Goal: Task Accomplishment & Management: Manage account settings

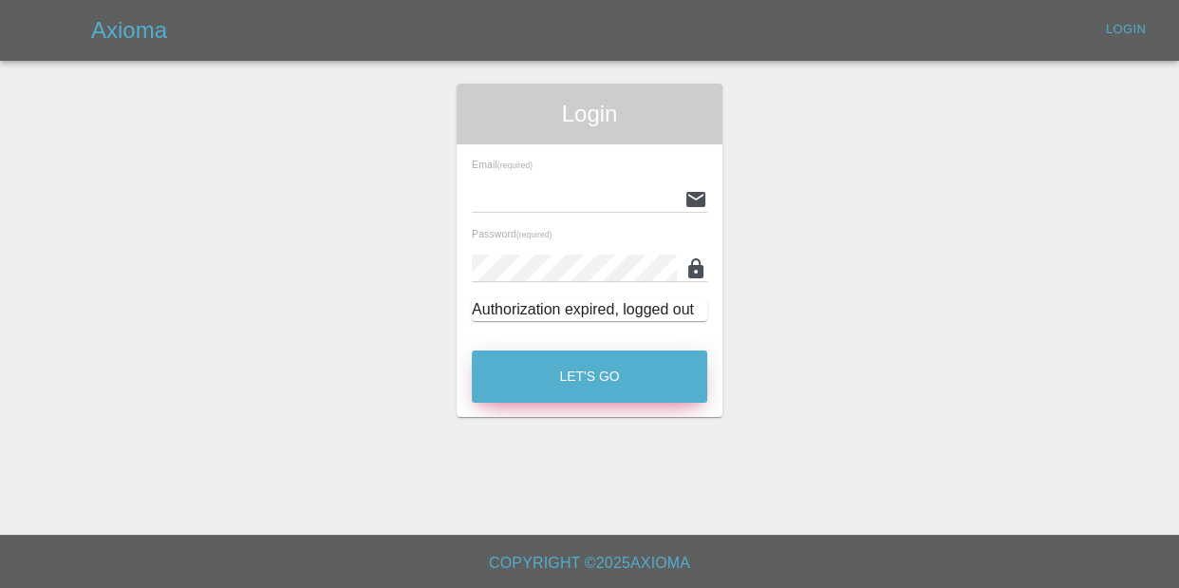
type input "[EMAIL_ADDRESS][DOMAIN_NAME]"
click at [584, 394] on button "Let's Go" at bounding box center [589, 376] width 235 height 52
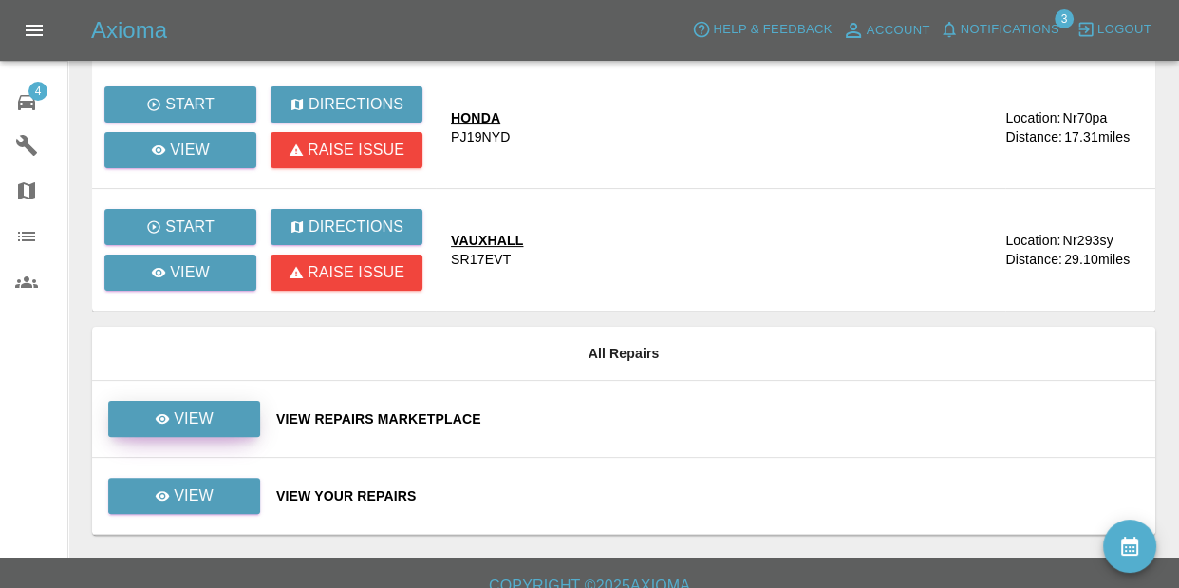
scroll to position [391, 0]
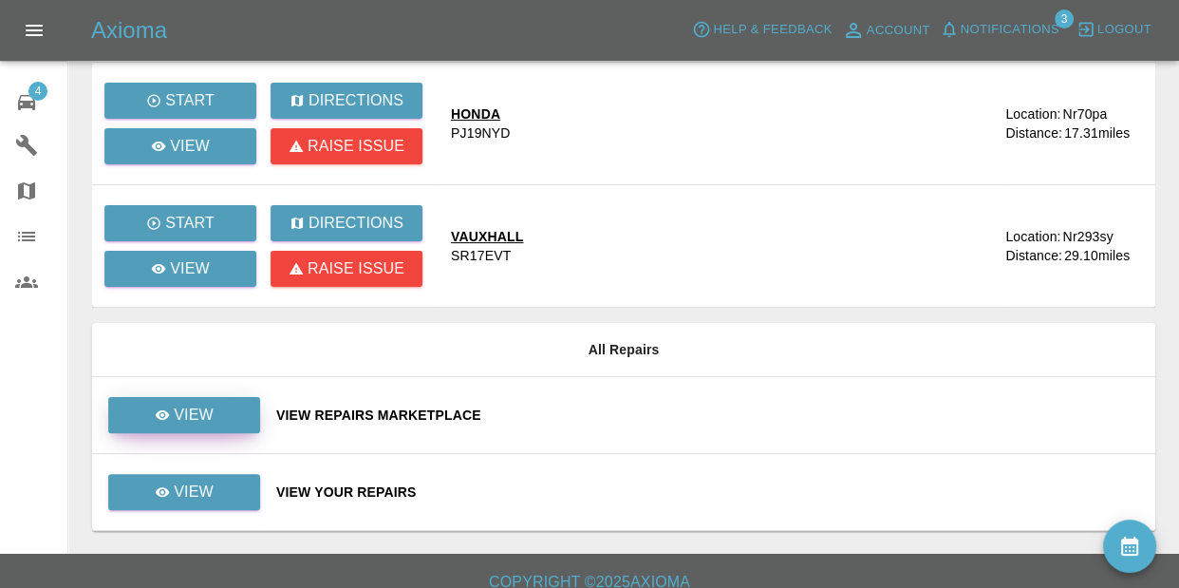
click at [191, 402] on link "View" at bounding box center [184, 415] width 152 height 36
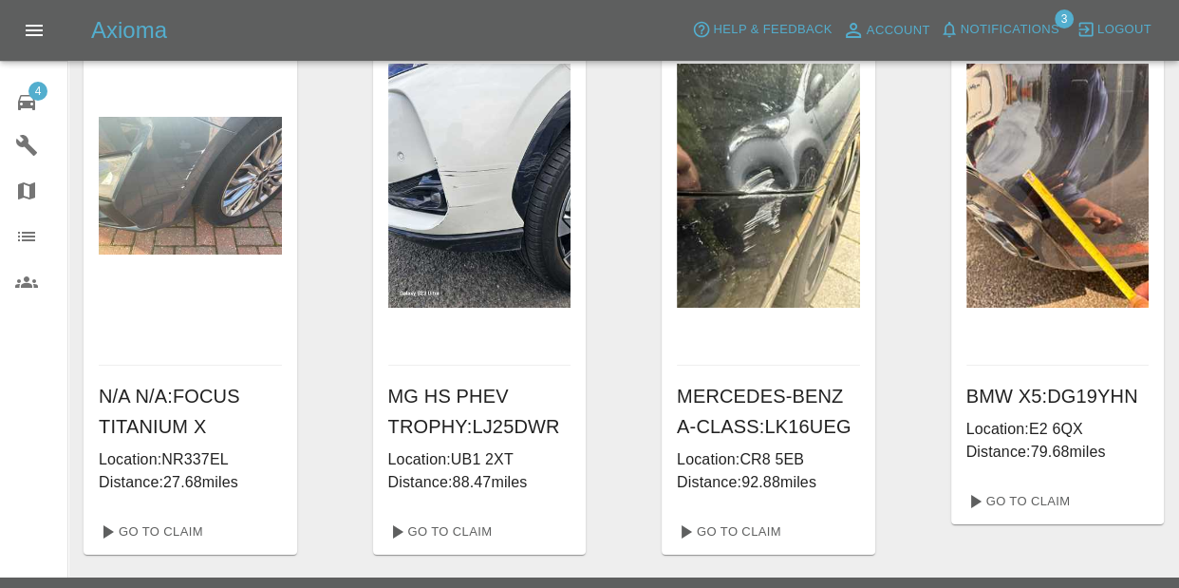
scroll to position [122, 0]
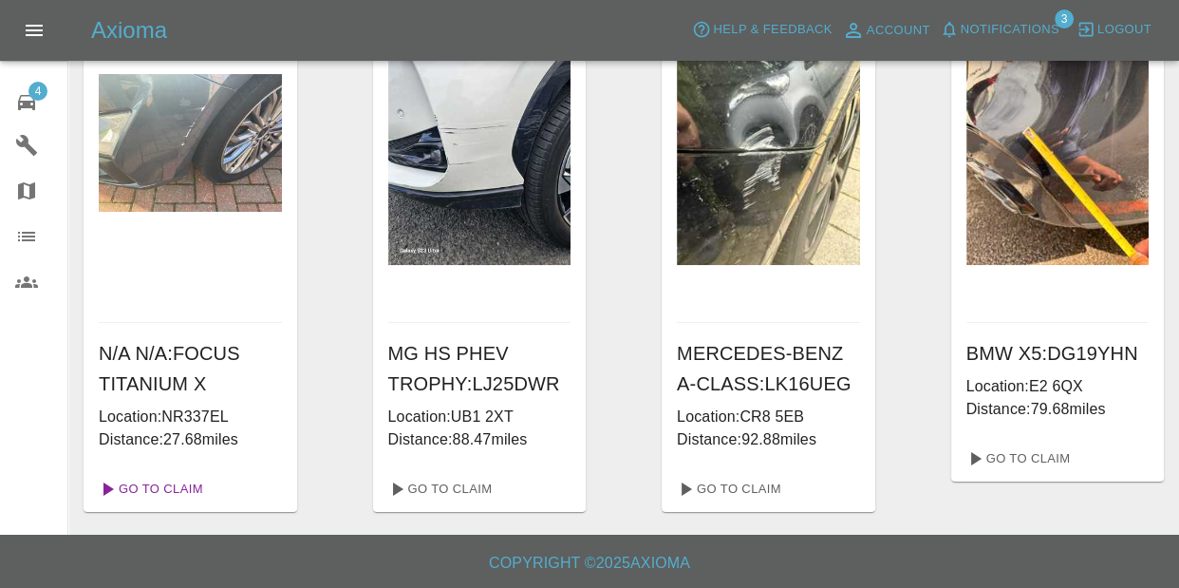
click at [159, 477] on link "Go To Claim" at bounding box center [149, 489] width 117 height 30
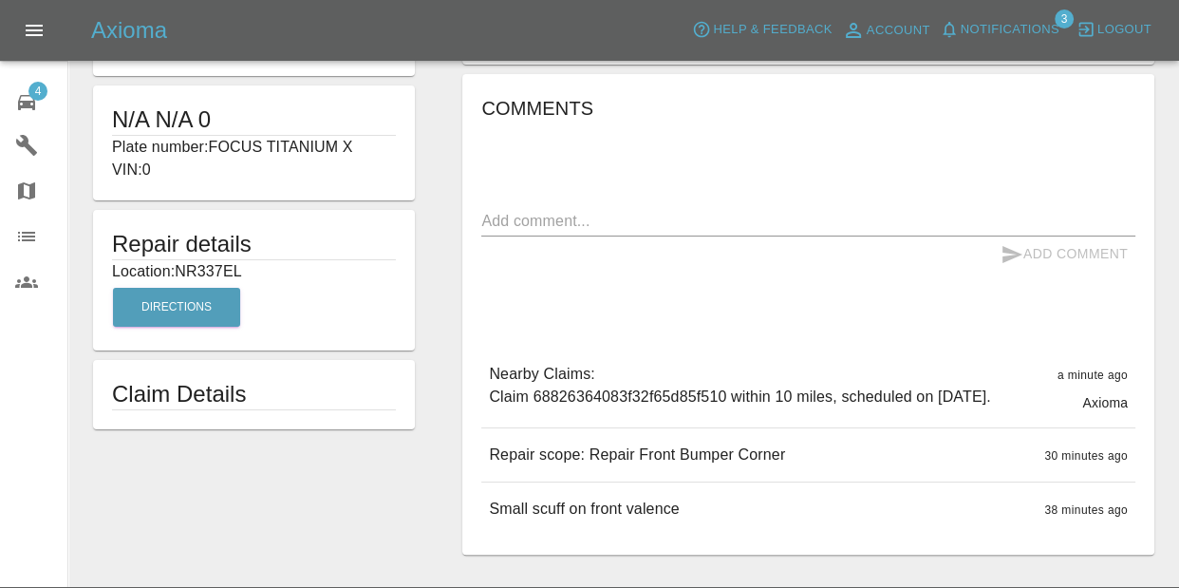
scroll to position [363, 0]
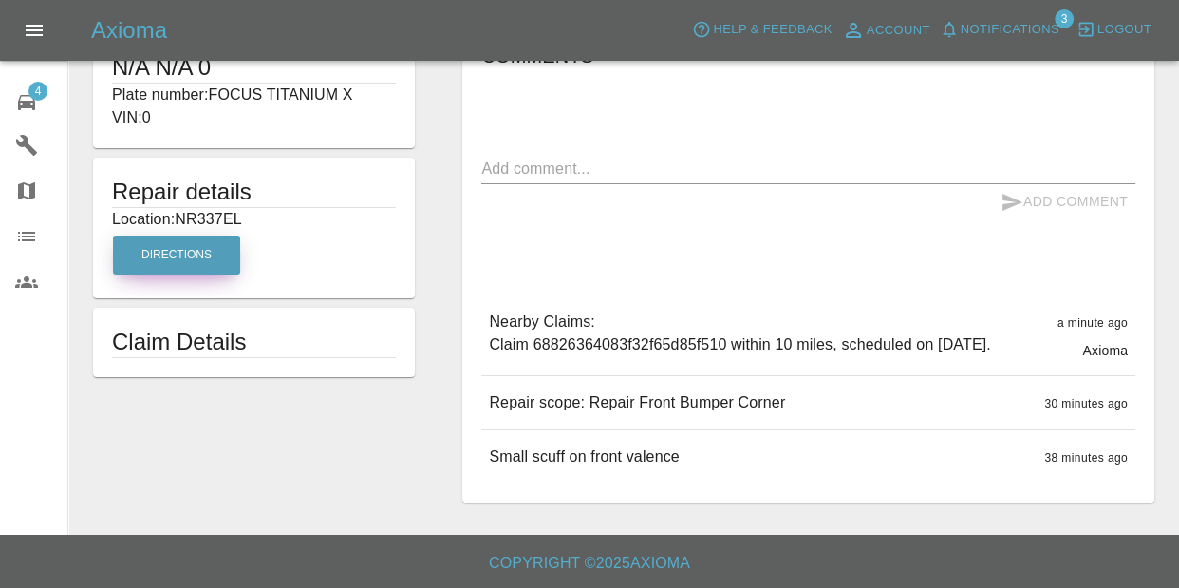
click at [154, 252] on button "Directions" at bounding box center [176, 254] width 127 height 39
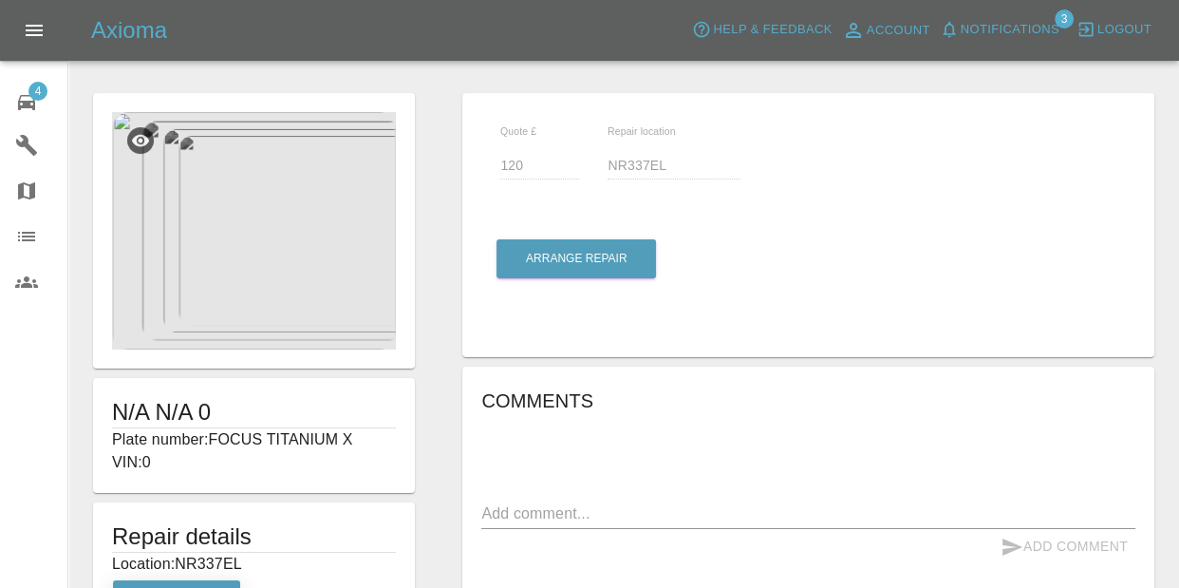
scroll to position [0, 0]
click at [1050, 45] on span "Notifications 3" at bounding box center [999, 30] width 129 height 30
click at [1034, 31] on span "Notifications" at bounding box center [1010, 30] width 99 height 22
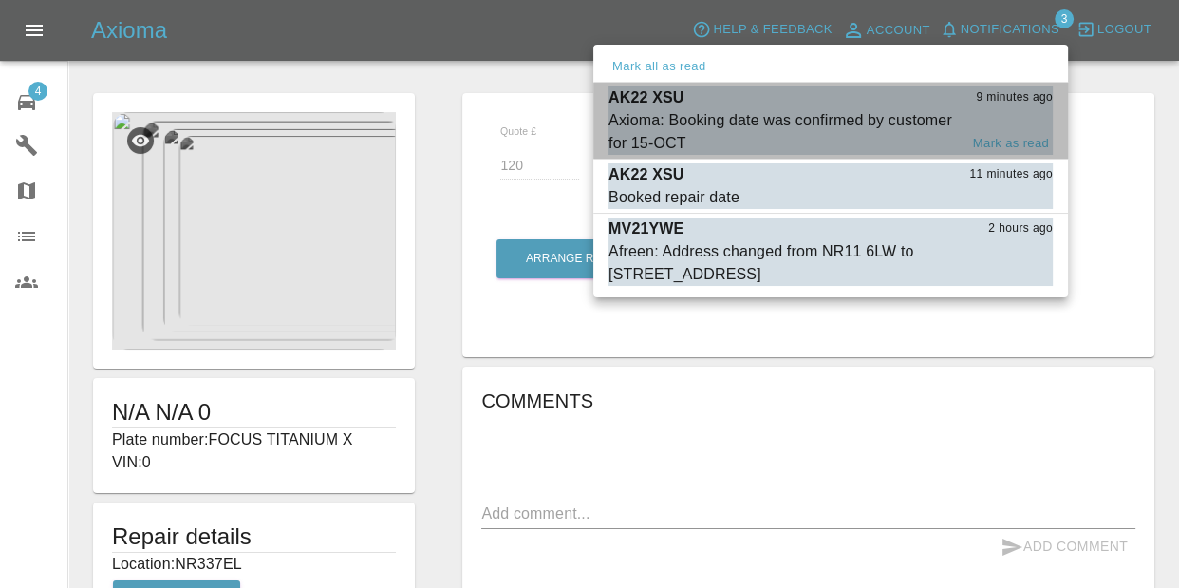
click at [691, 123] on div "Axioma: Booking date was confirmed by customer for 15-OCT" at bounding box center [783, 132] width 349 height 46
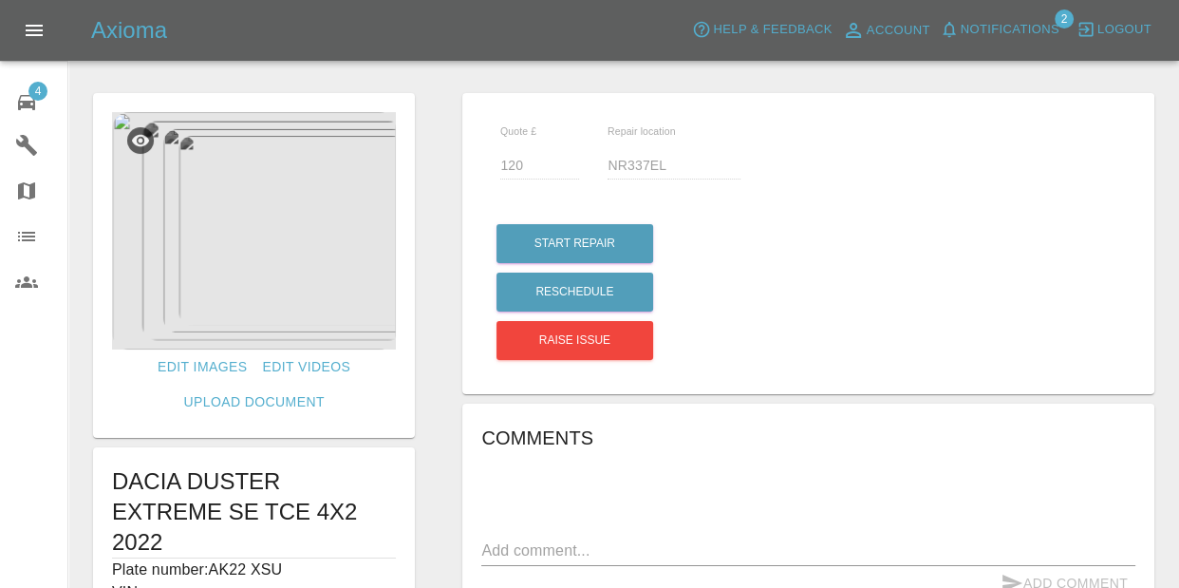
type input "140"
type input "IP28 8GA"
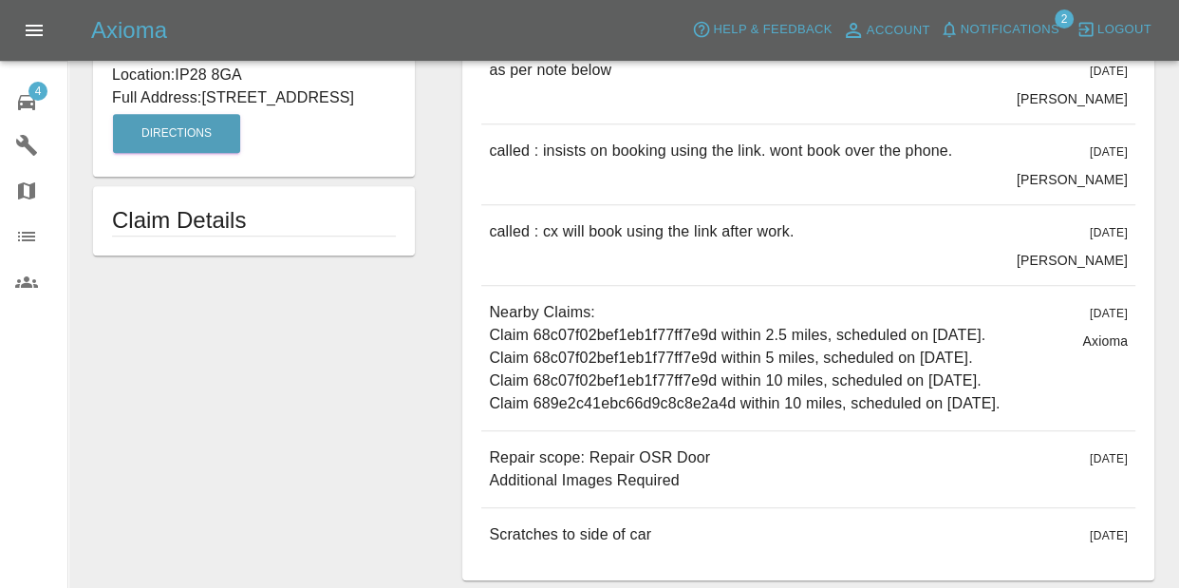
scroll to position [892, 0]
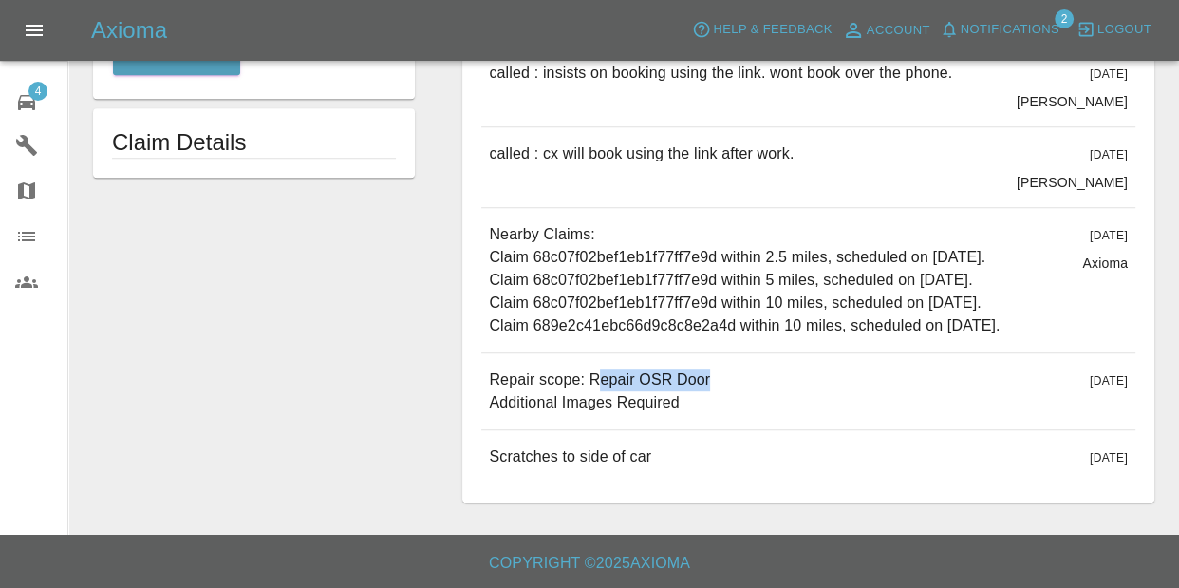
drag, startPoint x: 590, startPoint y: 378, endPoint x: 735, endPoint y: 384, distance: 145.4
click at [735, 384] on div "Repair scope: Repair OSR Door Additional Images Required [DATE]" at bounding box center [808, 391] width 654 height 76
drag, startPoint x: 587, startPoint y: 378, endPoint x: 704, endPoint y: 384, distance: 117.9
click at [704, 384] on div "Repair scope: Repair OSR Door Additional Images Required [DATE]" at bounding box center [808, 391] width 654 height 76
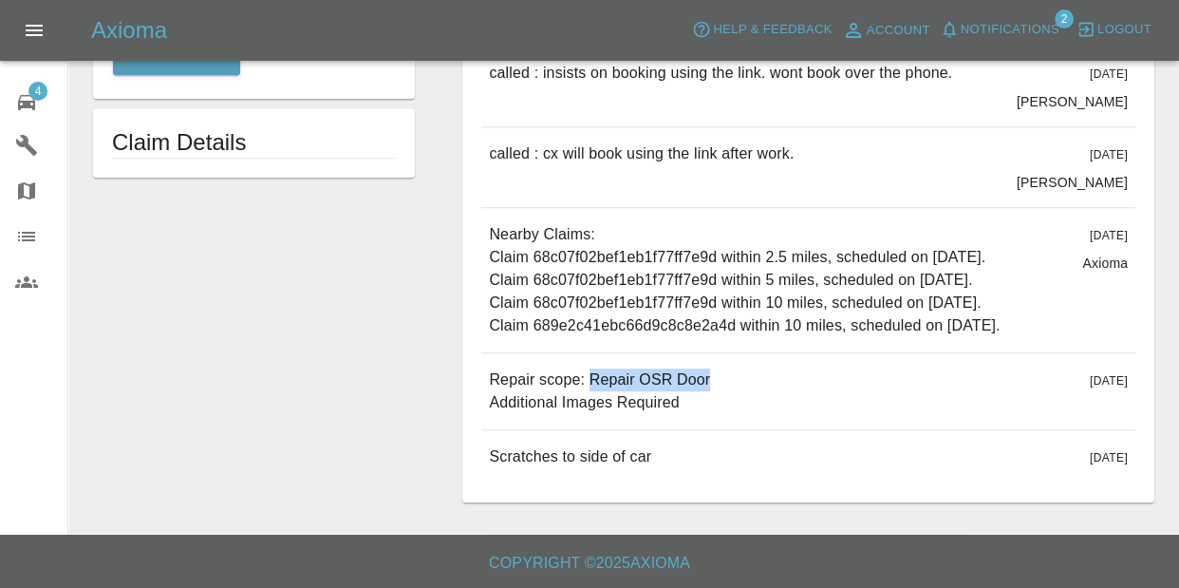
copy p "Repair OSR Door"
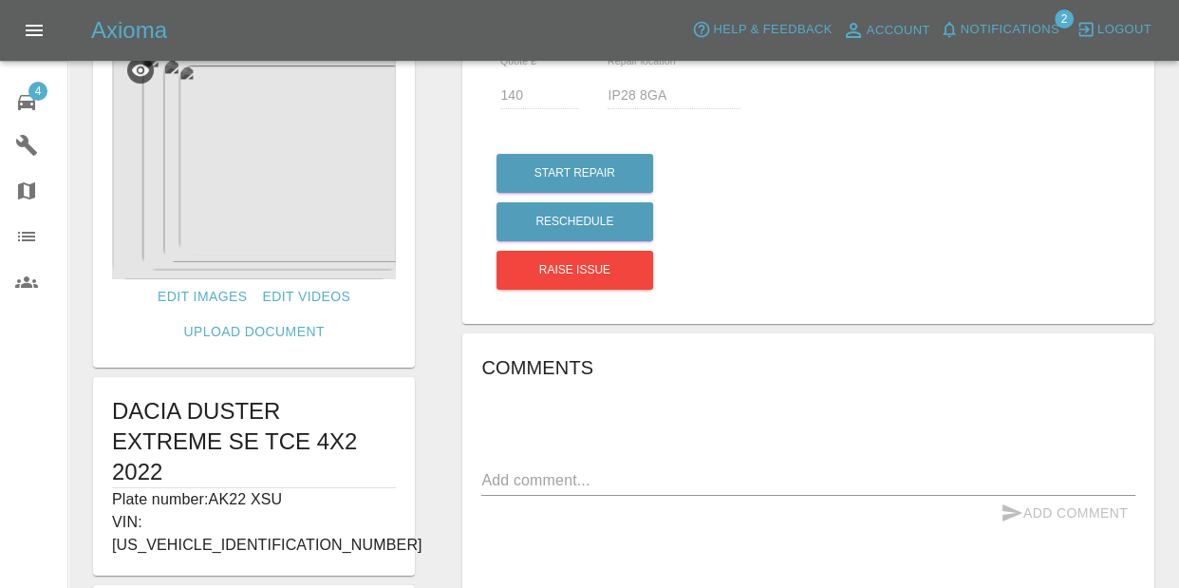
scroll to position [317, 0]
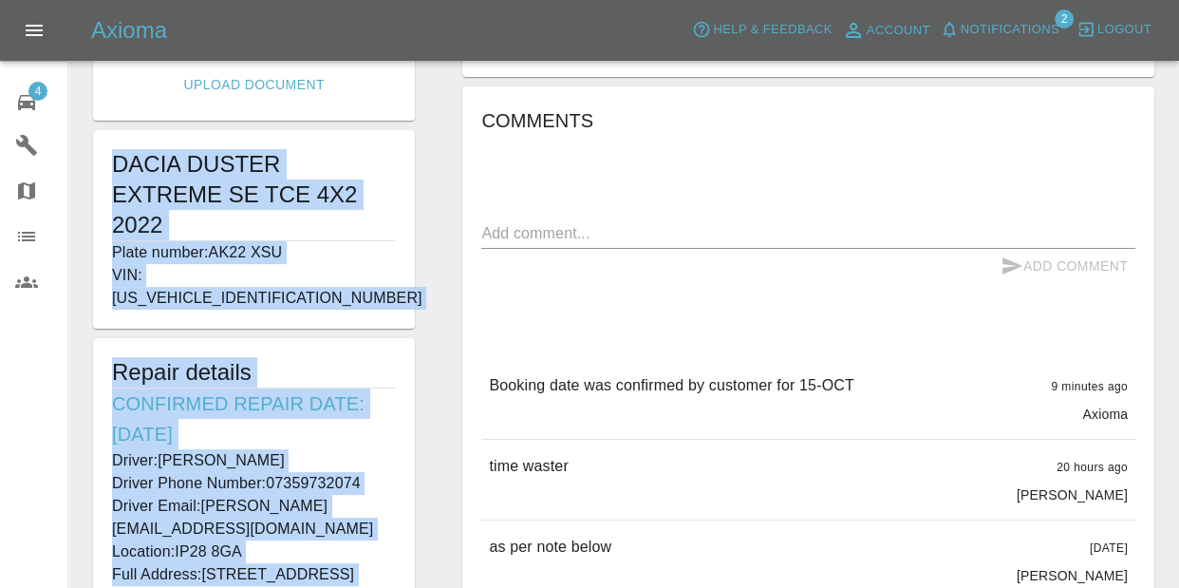
drag, startPoint x: 123, startPoint y: 167, endPoint x: 349, endPoint y: 545, distance: 440.3
click at [349, 545] on form "Edit Images Edit Videos Upload Document DACIA DUSTER EXTREME SE TCE 4X2 2022 Pl…" at bounding box center [254, 254] width 341 height 956
copy form "DACIA DUSTER EXTREME SE TCE 4X2 2022 Plate number: AK22 XSU VIN: [US_VEHICLE_ID…"
click at [1022, 39] on span "Notifications" at bounding box center [1010, 30] width 99 height 22
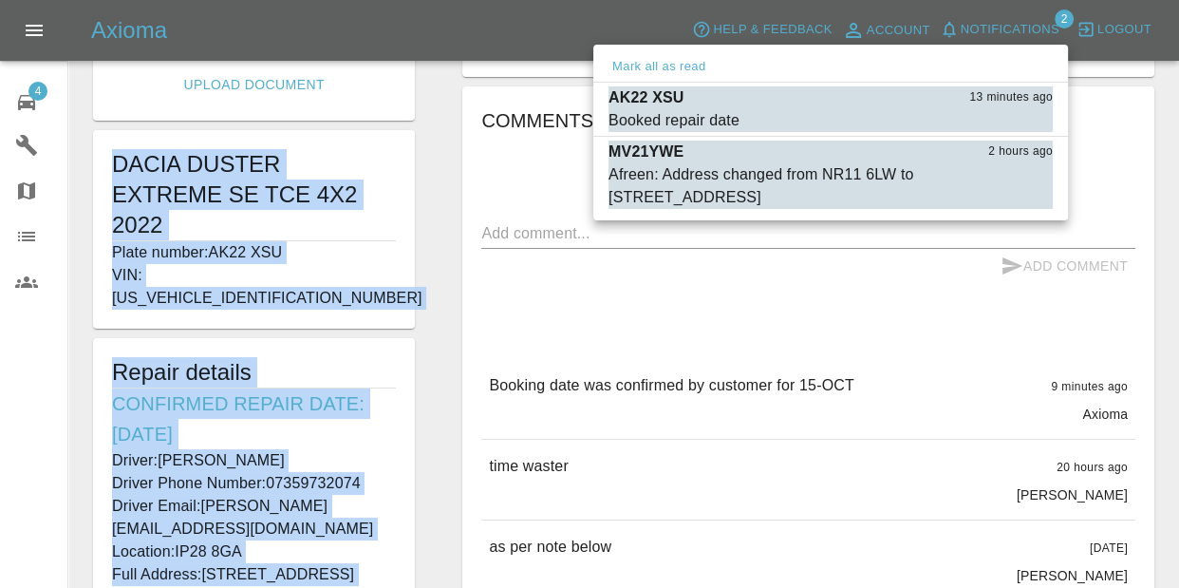
click at [1022, 39] on div at bounding box center [589, 294] width 1179 height 588
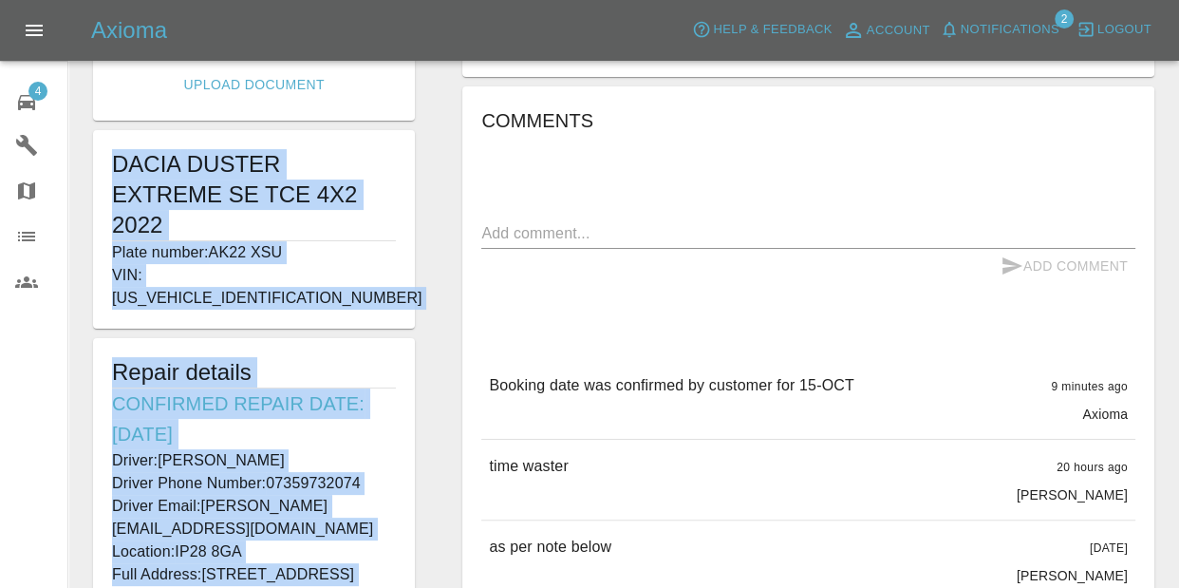
click at [1022, 38] on span "Notifications" at bounding box center [1010, 30] width 99 height 22
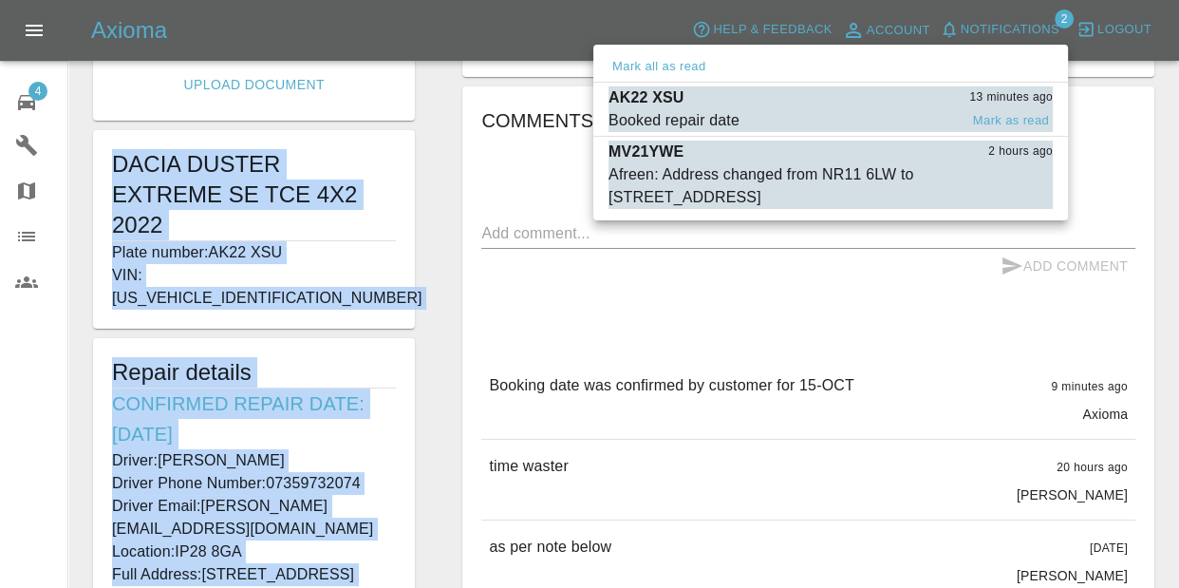
click at [711, 110] on div "Booked repair date" at bounding box center [674, 120] width 131 height 23
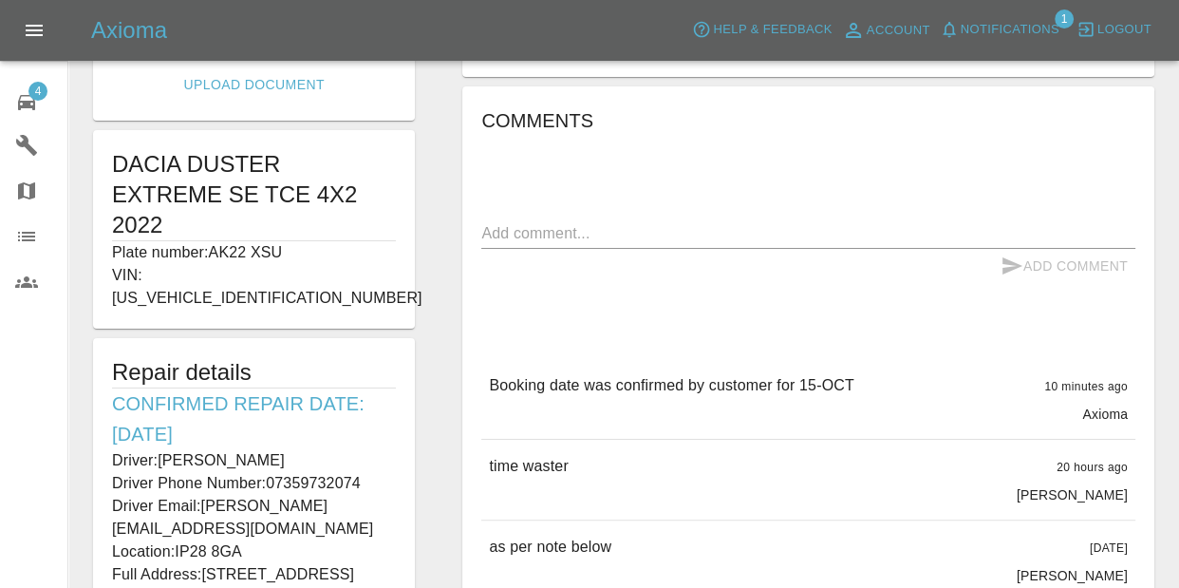
click at [1005, 3] on div "Axioma Help & Feedback Account Notifications 1 Logout" at bounding box center [589, 30] width 1179 height 61
click at [1016, 26] on span "Notifications" at bounding box center [1010, 30] width 99 height 22
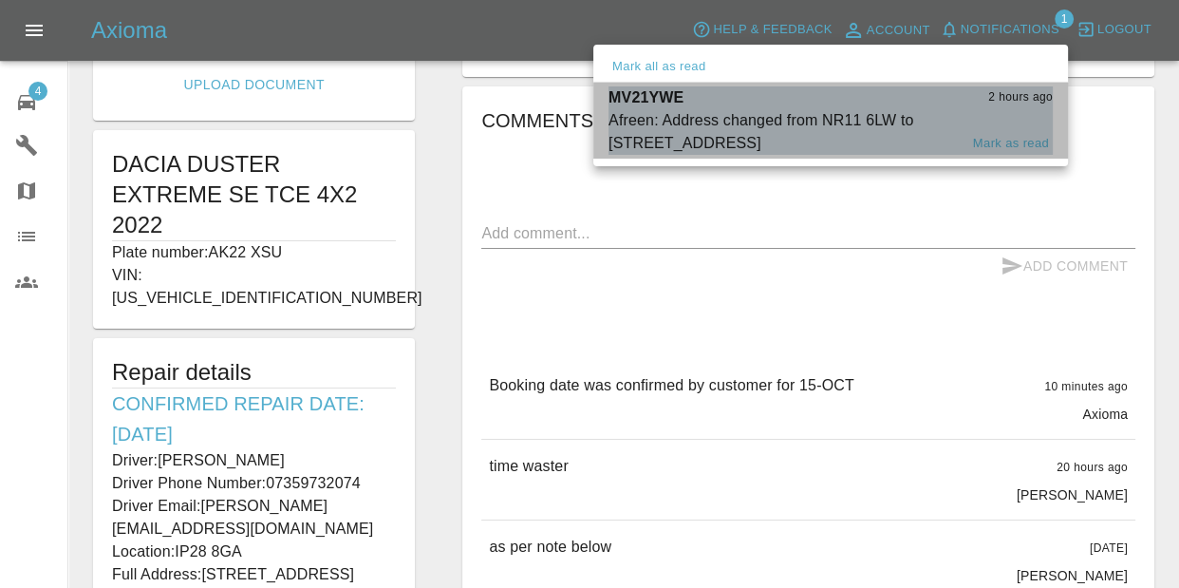
click at [797, 128] on div "Afreen: Address changed from NR11 6LW to [STREET_ADDRESS]" at bounding box center [783, 132] width 349 height 46
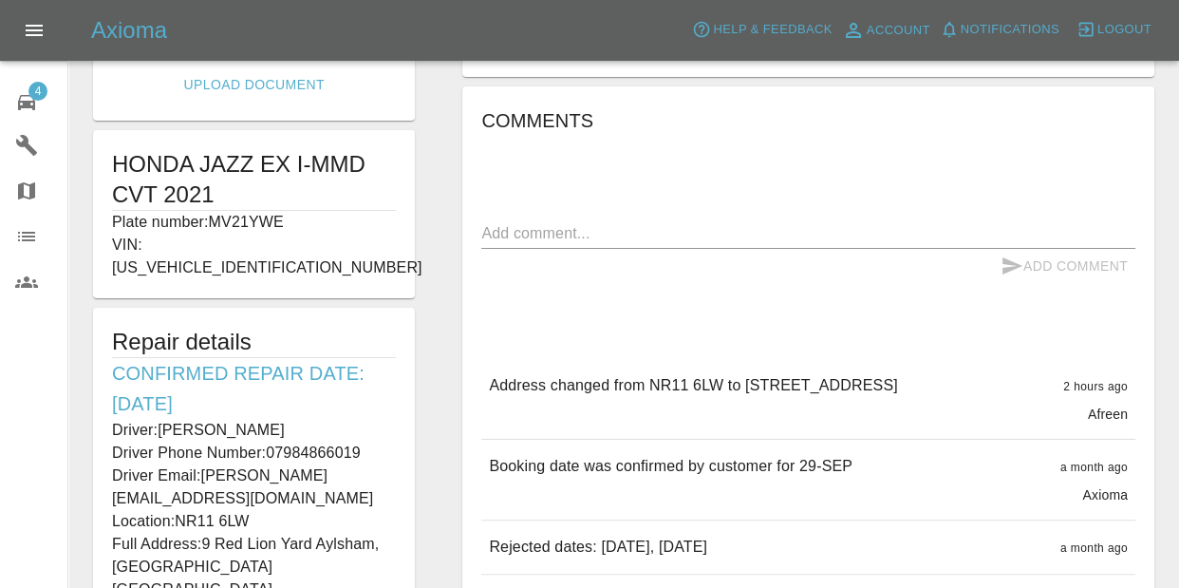
type input "565"
type input "NR11 6LW"
drag, startPoint x: 742, startPoint y: 387, endPoint x: 1020, endPoint y: 393, distance: 277.3
click at [1020, 393] on div "Address changed from NR11 6LW to [STREET_ADDRESS] 2 hours ago Afreen" at bounding box center [808, 399] width 654 height 80
copy p "[STREET_ADDRESS]"
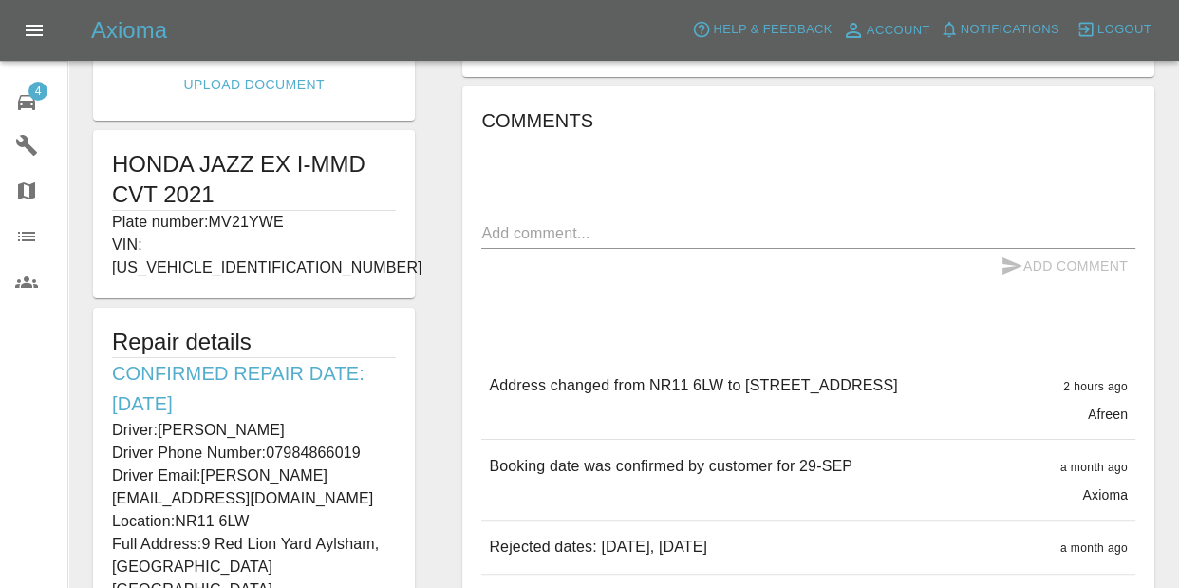
click at [0, 80] on link "4 Repair home" at bounding box center [33, 100] width 67 height 46
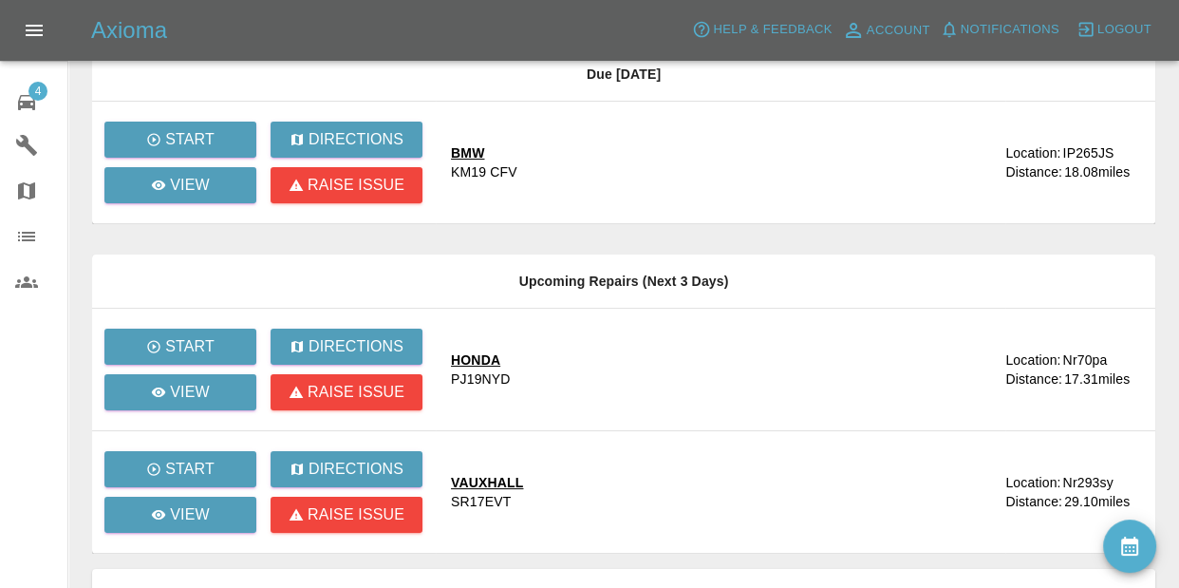
scroll to position [408, 0]
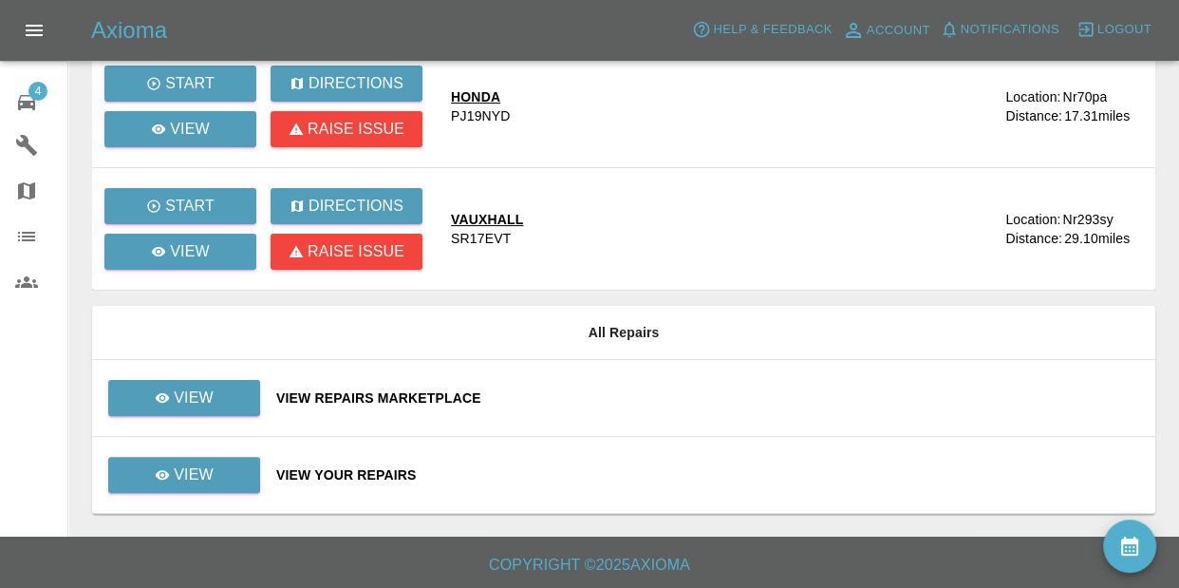
click at [225, 415] on td "View" at bounding box center [176, 398] width 169 height 77
click at [233, 389] on link "View" at bounding box center [184, 398] width 152 height 36
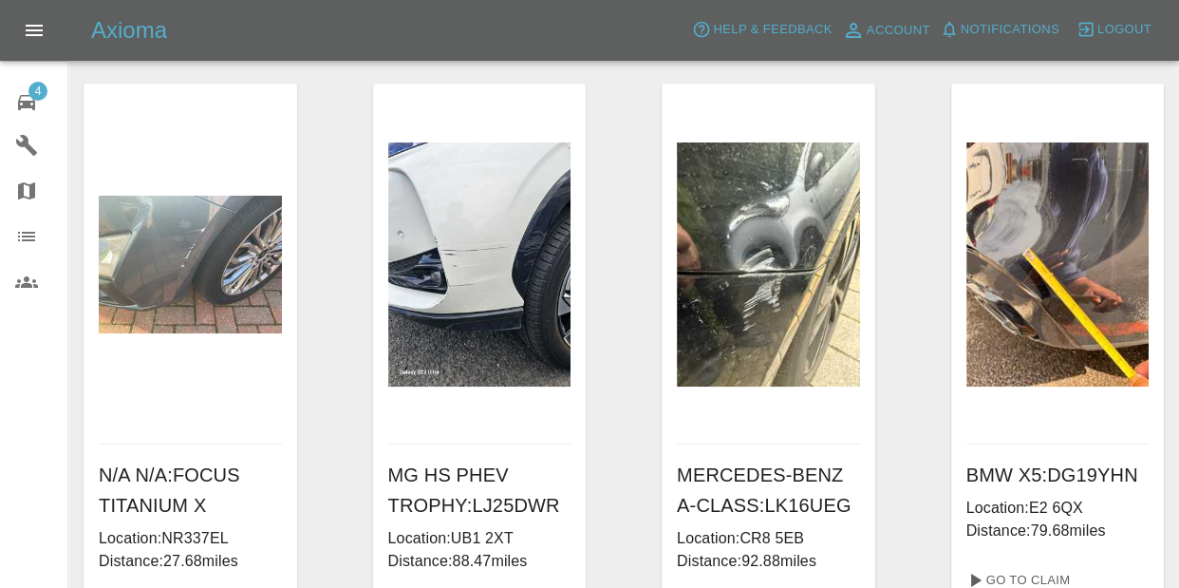
click at [29, 117] on link "4 Repair home" at bounding box center [33, 100] width 67 height 46
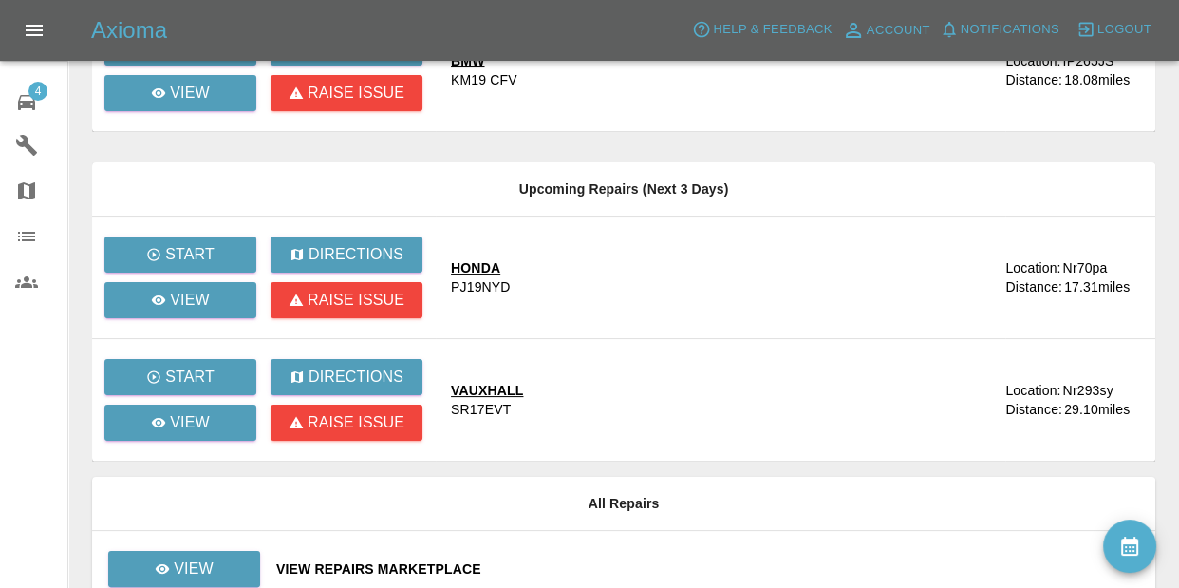
scroll to position [408, 0]
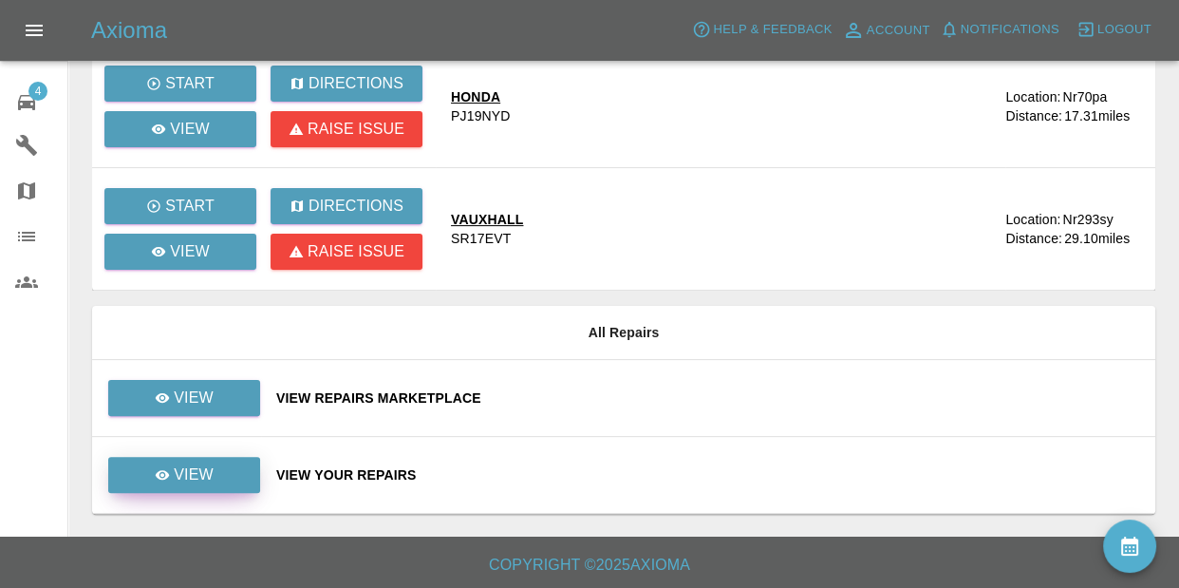
click at [216, 461] on link "View" at bounding box center [184, 475] width 152 height 36
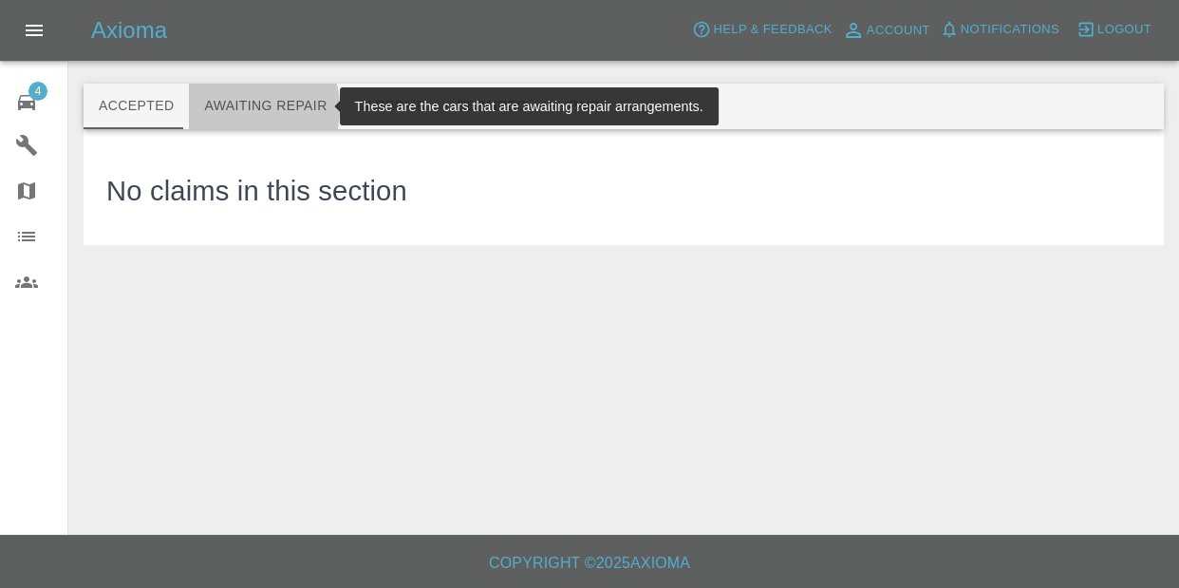
click at [236, 109] on button "Awaiting Repair" at bounding box center [265, 107] width 153 height 46
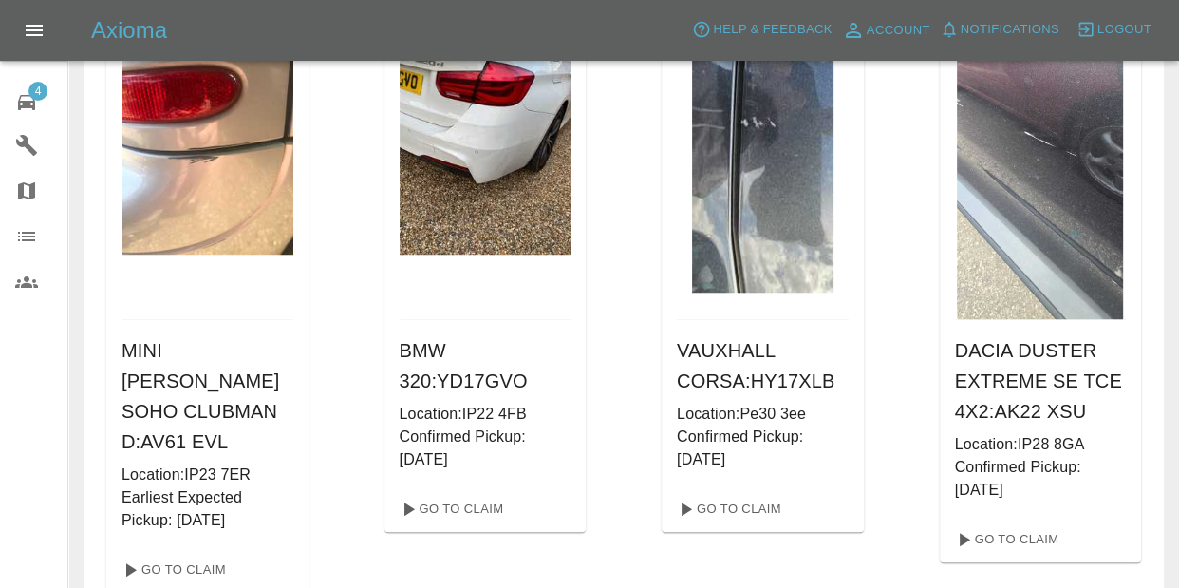
scroll to position [1508, 0]
